Goal: Transaction & Acquisition: Download file/media

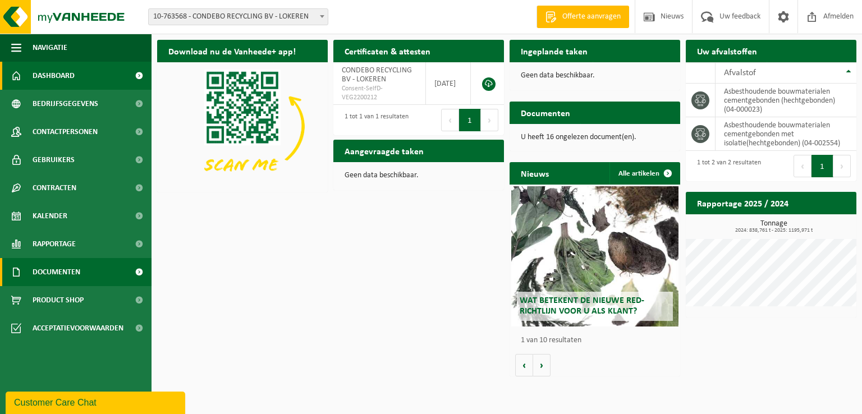
click at [56, 267] on span "Documenten" at bounding box center [57, 272] width 48 height 28
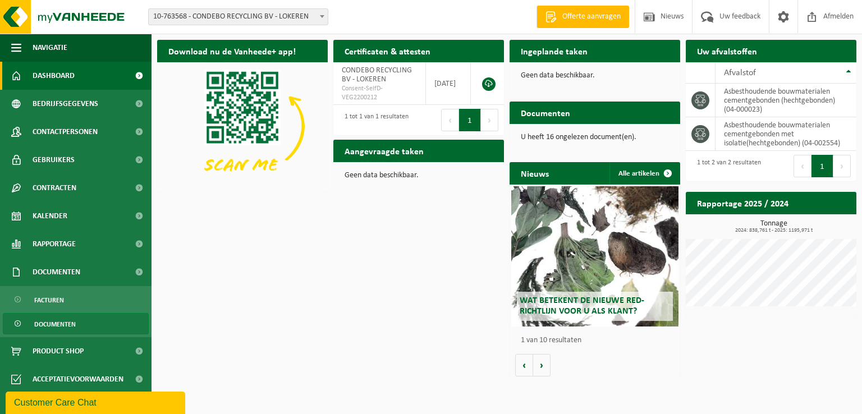
click at [58, 324] on span "Documenten" at bounding box center [55, 324] width 42 height 21
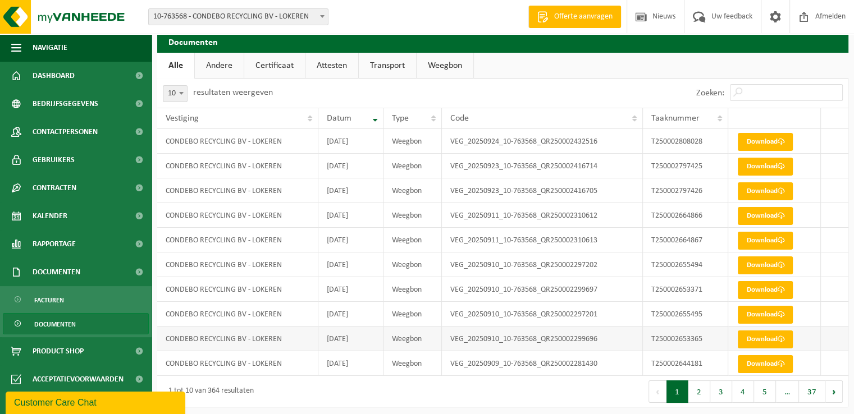
scroll to position [13, 0]
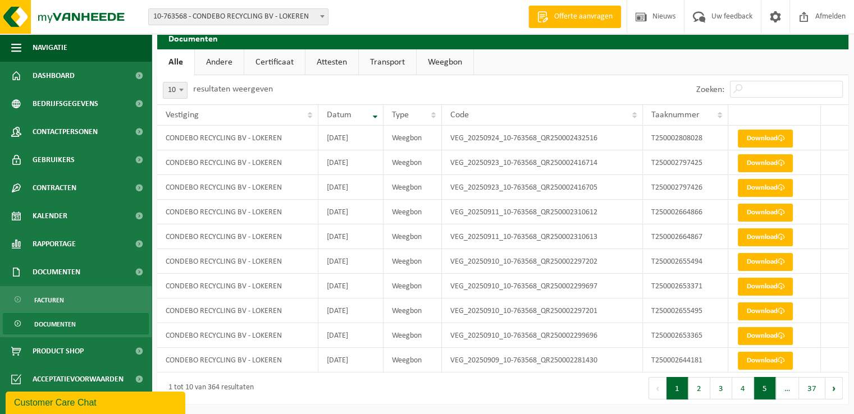
click at [762, 389] on button "5" at bounding box center [765, 388] width 22 height 22
click at [768, 387] on button "6" at bounding box center [765, 388] width 22 height 22
click at [759, 386] on button "7" at bounding box center [765, 388] width 22 height 22
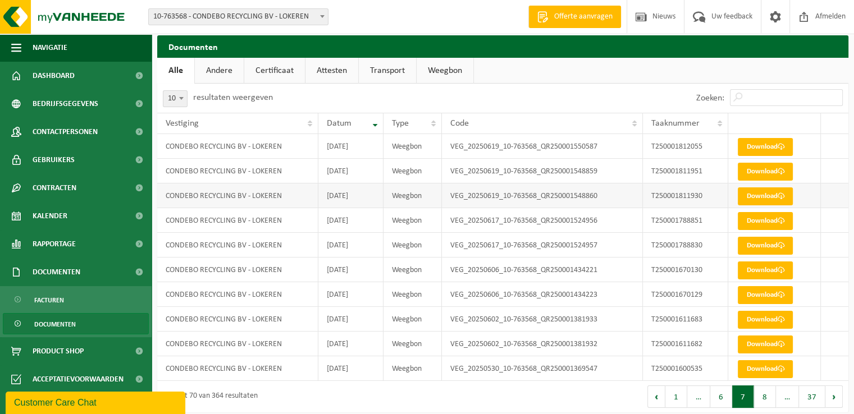
scroll to position [0, 0]
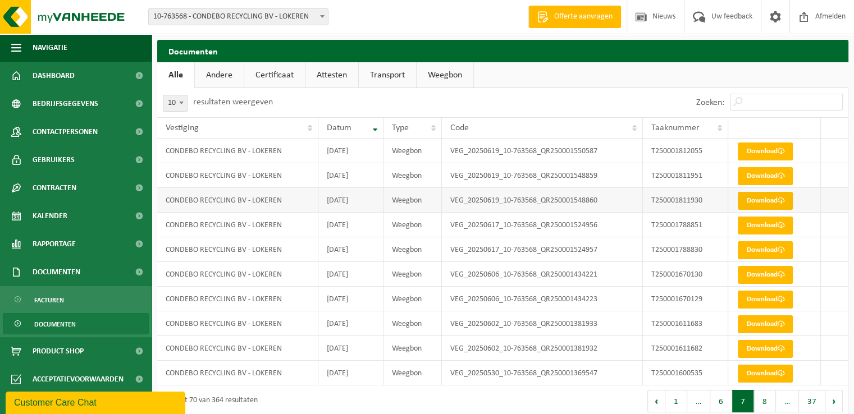
click at [755, 203] on link "Download" at bounding box center [765, 201] width 55 height 18
click at [759, 177] on link "Download" at bounding box center [765, 176] width 55 height 18
click at [758, 151] on link "Download" at bounding box center [765, 152] width 55 height 18
click at [727, 399] on button "6" at bounding box center [721, 401] width 22 height 22
click at [771, 374] on link "Download" at bounding box center [765, 374] width 55 height 18
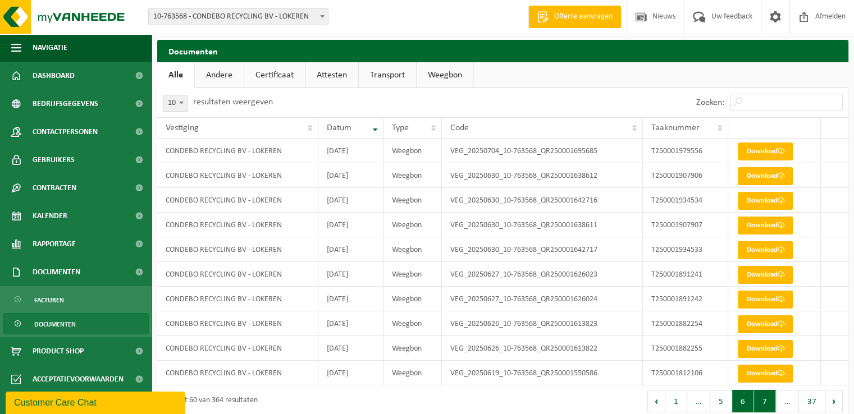
click at [769, 400] on button "7" at bounding box center [765, 401] width 22 height 22
click at [752, 303] on link "Download" at bounding box center [765, 300] width 55 height 18
click at [756, 276] on link "Download" at bounding box center [765, 275] width 55 height 18
drag, startPoint x: 763, startPoint y: 402, endPoint x: 752, endPoint y: 369, distance: 34.8
click at [763, 402] on button "8" at bounding box center [765, 401] width 22 height 22
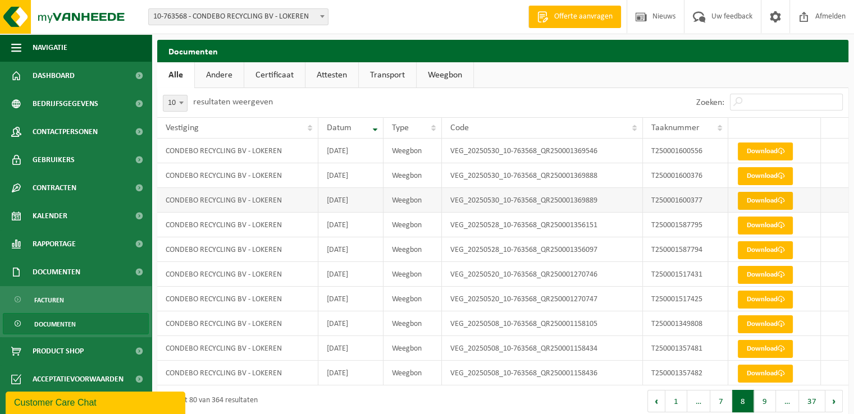
click at [765, 203] on link "Download" at bounding box center [765, 201] width 55 height 18
click at [829, 175] on td at bounding box center [835, 175] width 28 height 25
click at [761, 176] on link "Download" at bounding box center [765, 176] width 55 height 18
click at [751, 153] on link "Download" at bounding box center [765, 152] width 55 height 18
drag, startPoint x: 725, startPoint y: 405, endPoint x: 717, endPoint y: 399, distance: 10.4
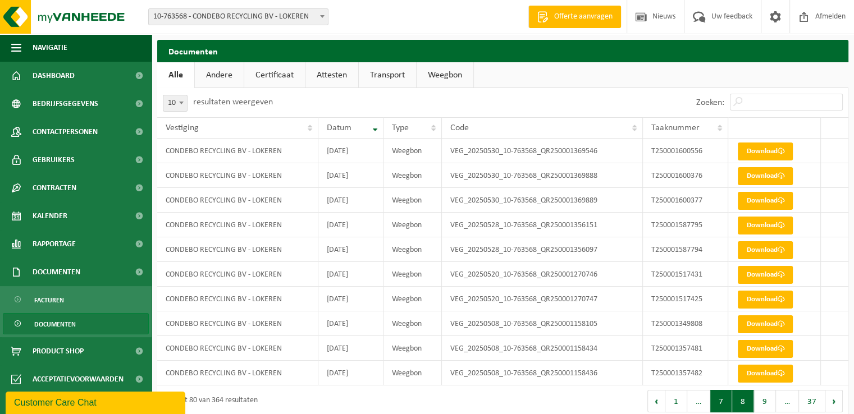
click at [725, 405] on button "7" at bounding box center [721, 401] width 22 height 22
click at [753, 371] on link "Download" at bounding box center [765, 374] width 55 height 18
click at [760, 400] on button "8" at bounding box center [765, 401] width 22 height 22
click at [756, 175] on link "Download" at bounding box center [765, 176] width 55 height 18
click at [724, 400] on button "7" at bounding box center [721, 401] width 22 height 22
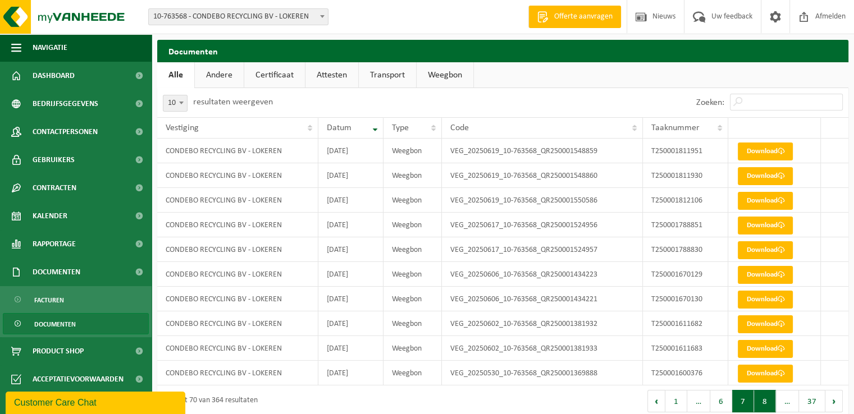
click at [764, 400] on button "8" at bounding box center [765, 401] width 22 height 22
click at [725, 396] on button "7" at bounding box center [721, 401] width 22 height 22
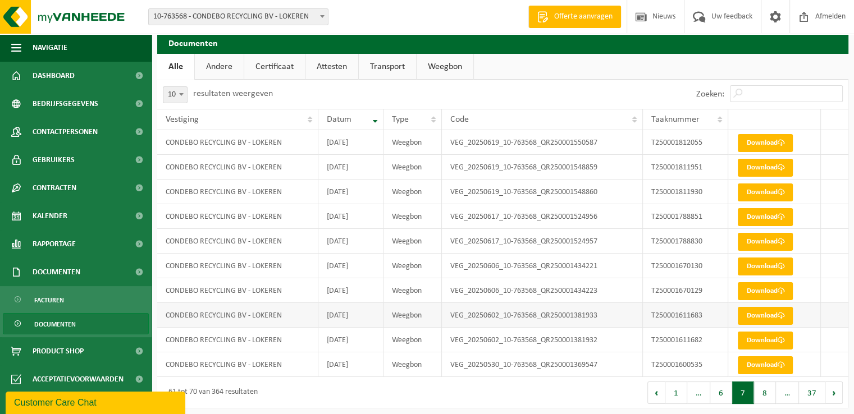
scroll to position [13, 0]
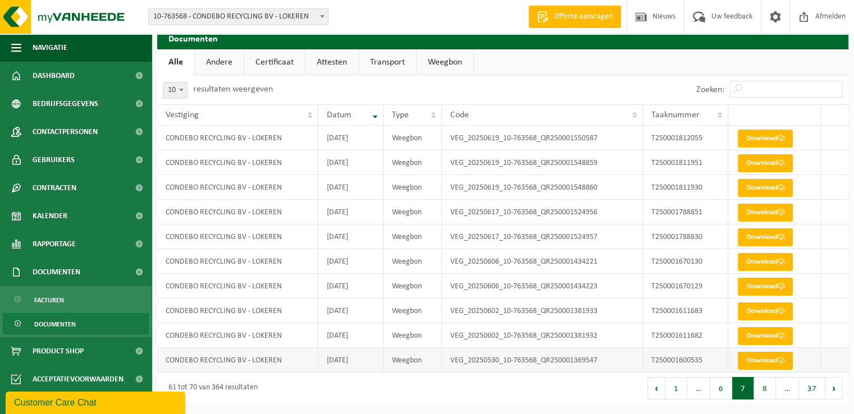
click at [768, 361] on link "Download" at bounding box center [765, 361] width 55 height 18
click at [757, 383] on button "8" at bounding box center [765, 388] width 22 height 22
click at [774, 390] on button "9" at bounding box center [765, 388] width 22 height 22
click at [773, 238] on link "Download" at bounding box center [765, 238] width 55 height 18
click at [784, 212] on span at bounding box center [780, 212] width 7 height 7
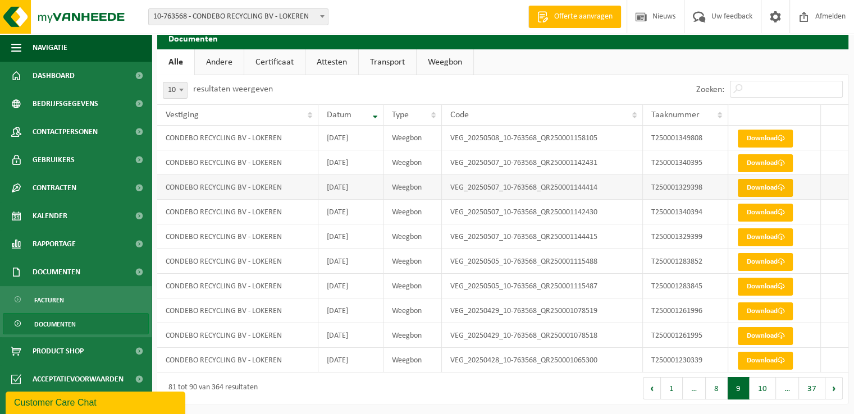
click at [754, 191] on link "Download" at bounding box center [765, 188] width 55 height 18
click at [759, 162] on link "Download" at bounding box center [765, 163] width 55 height 18
click at [764, 384] on button "10" at bounding box center [763, 388] width 26 height 22
click at [768, 184] on link "Download" at bounding box center [765, 188] width 55 height 18
click at [832, 159] on td at bounding box center [835, 162] width 28 height 25
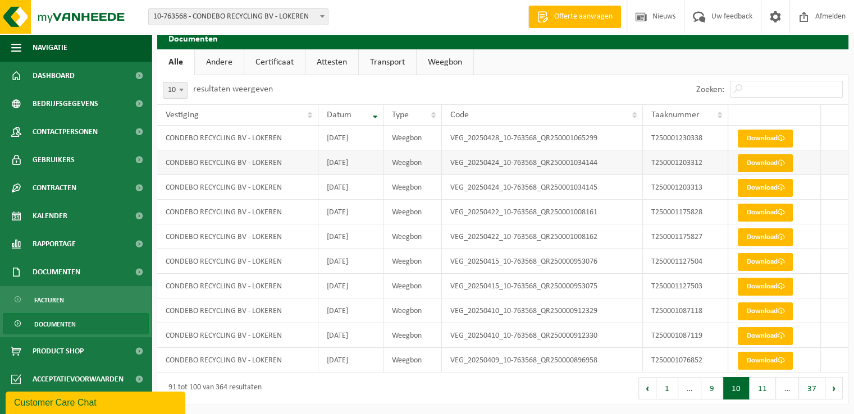
drag, startPoint x: 775, startPoint y: 162, endPoint x: 783, endPoint y: 167, distance: 9.3
click at [775, 162] on link "Download" at bounding box center [765, 163] width 55 height 18
click at [761, 337] on link "Download" at bounding box center [765, 336] width 55 height 18
click at [758, 311] on link "Download" at bounding box center [765, 312] width 55 height 18
click at [762, 388] on button "11" at bounding box center [763, 388] width 26 height 22
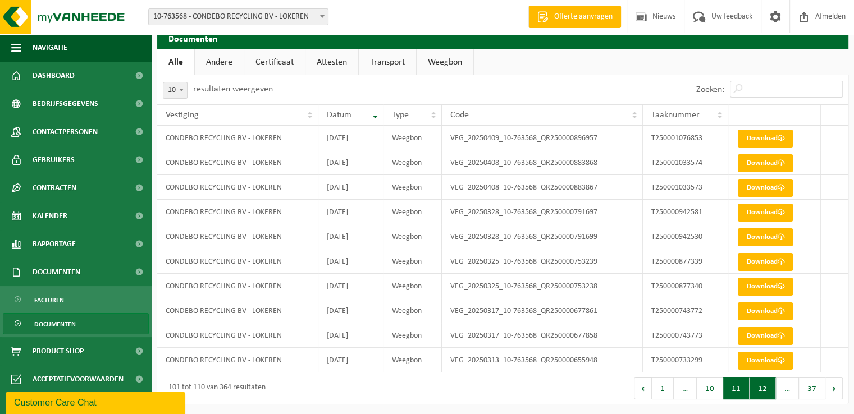
click at [766, 387] on button "12" at bounding box center [763, 388] width 26 height 22
click at [747, 239] on link "Download" at bounding box center [765, 238] width 55 height 18
click at [824, 212] on td at bounding box center [835, 212] width 28 height 25
click at [777, 212] on link "Download" at bounding box center [765, 213] width 55 height 18
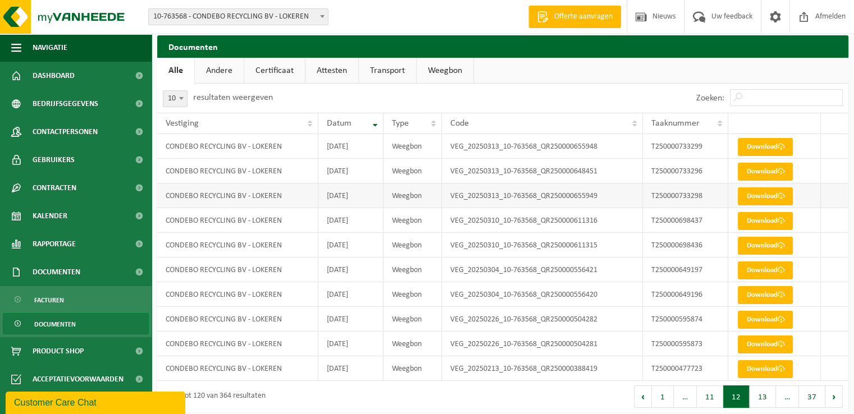
scroll to position [0, 0]
